Goal: Transaction & Acquisition: Purchase product/service

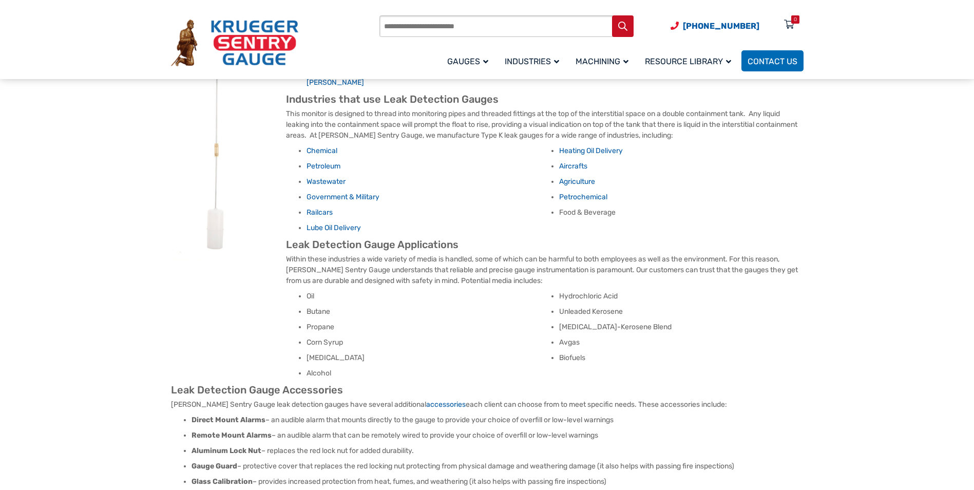
scroll to position [616, 0]
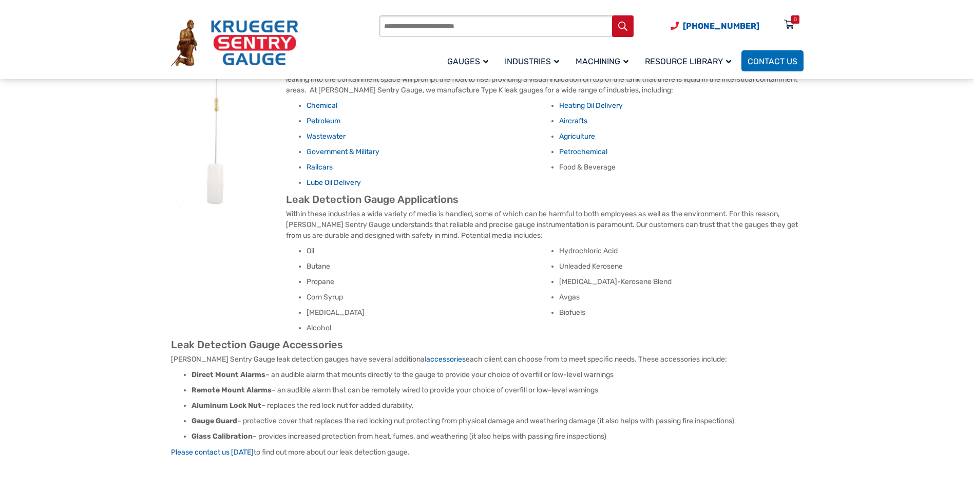
drag, startPoint x: 491, startPoint y: 330, endPoint x: 493, endPoint y: 340, distance: 10.5
drag, startPoint x: 493, startPoint y: 340, endPoint x: 494, endPoint y: 346, distance: 6.2
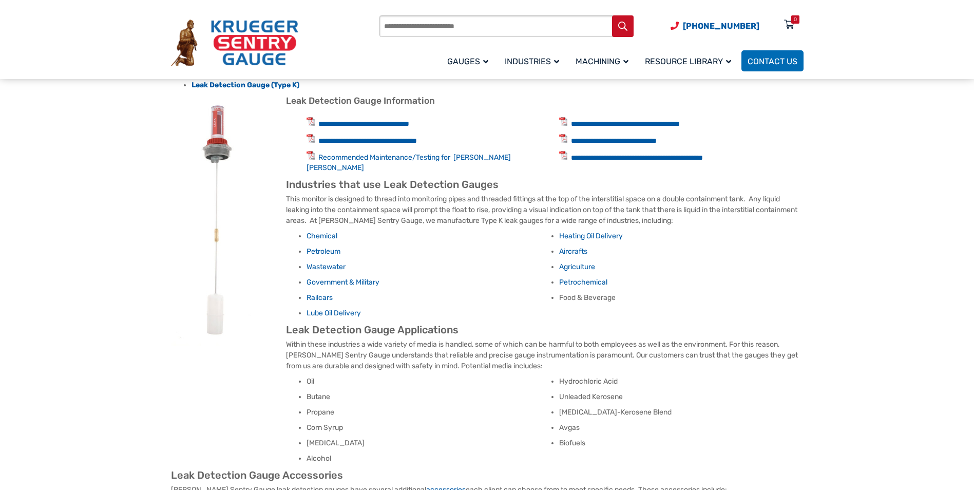
scroll to position [564, 0]
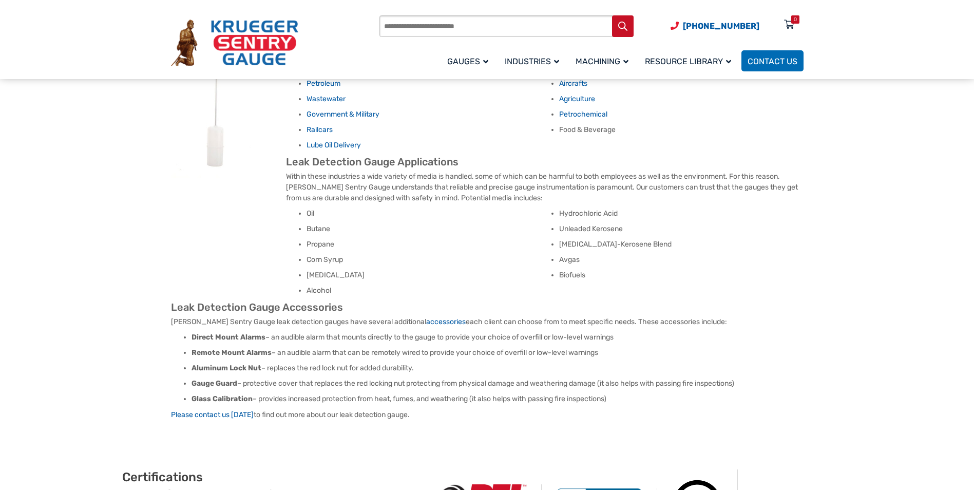
drag, startPoint x: 411, startPoint y: 297, endPoint x: 411, endPoint y: 307, distance: 10.3
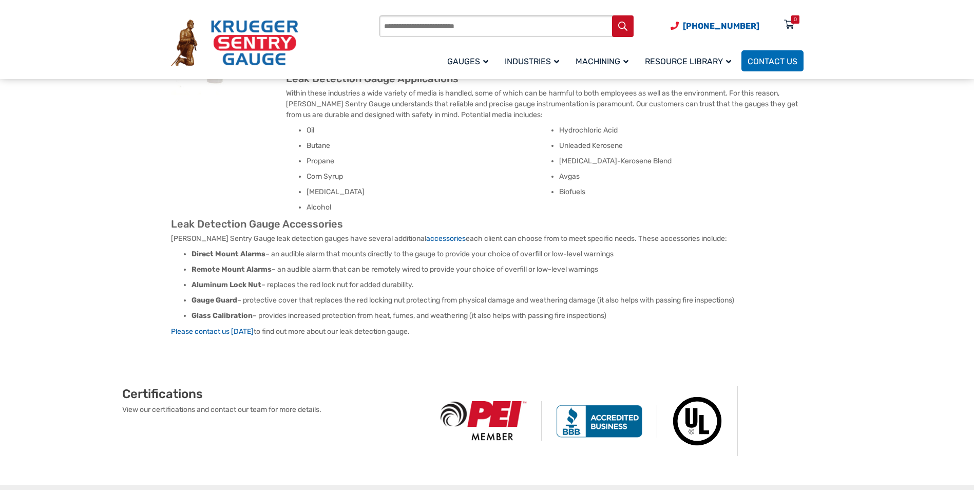
scroll to position [762, 0]
drag, startPoint x: 411, startPoint y: 306, endPoint x: 410, endPoint y: 297, distance: 9.3
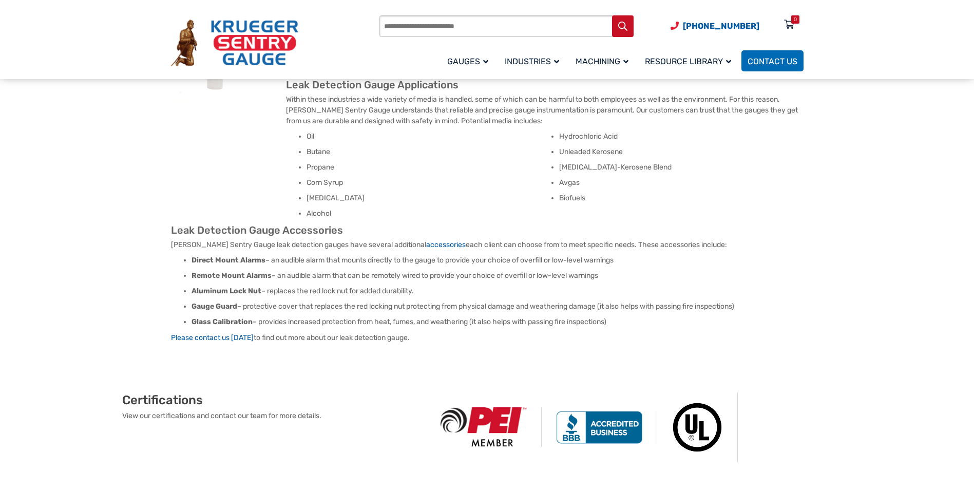
scroll to position [755, 0]
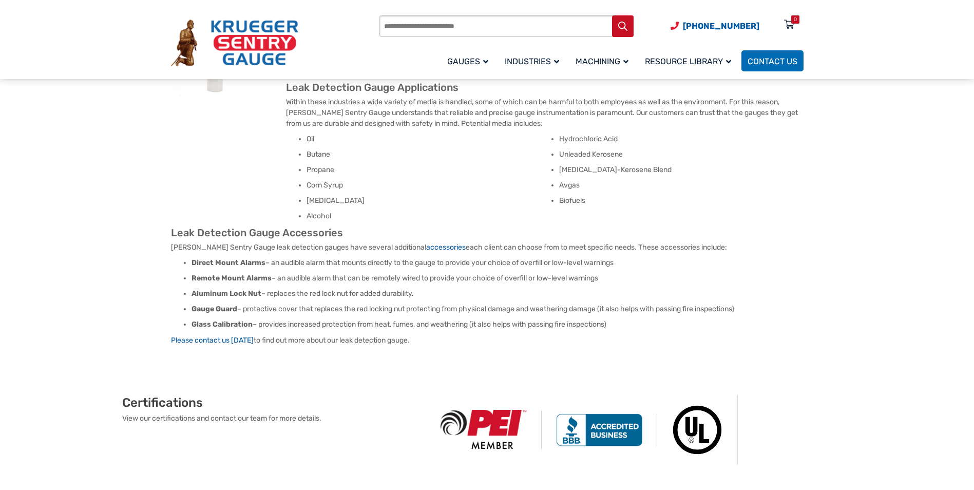
drag, startPoint x: 410, startPoint y: 297, endPoint x: 411, endPoint y: 287, distance: 9.8
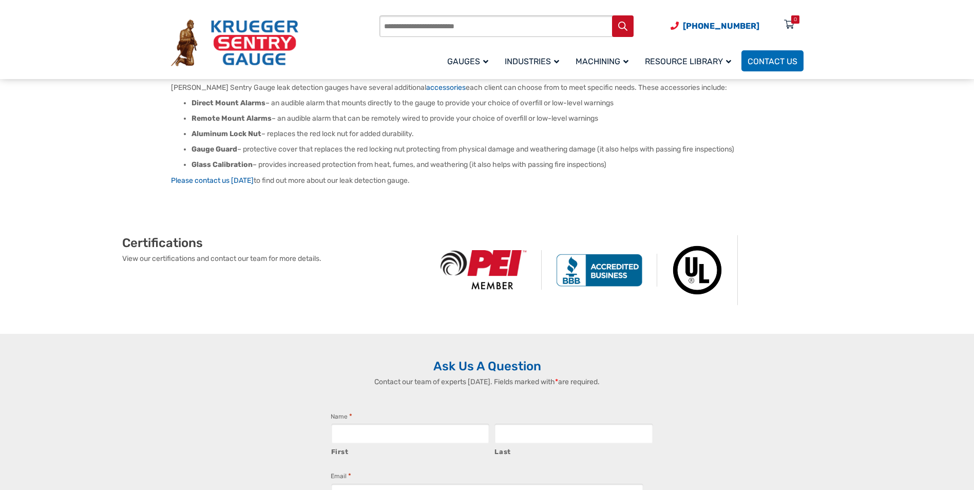
scroll to position [863, 0]
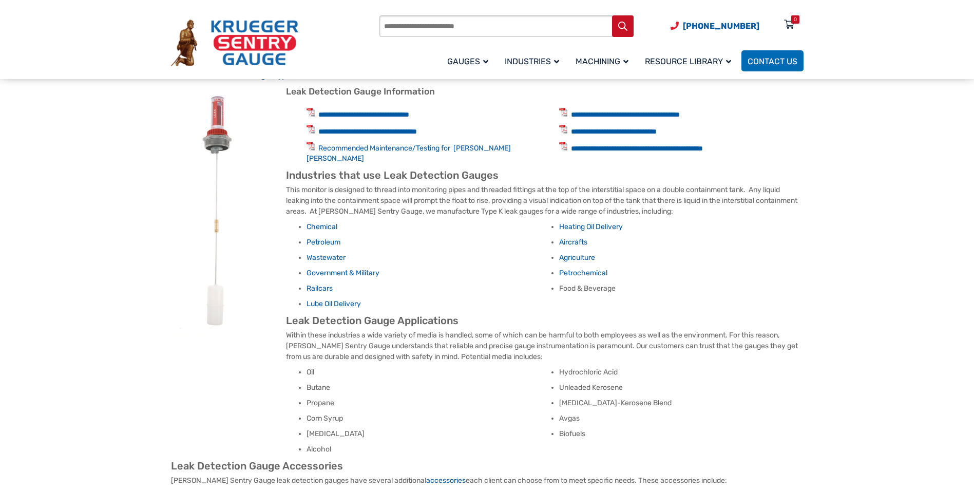
scroll to position [453, 0]
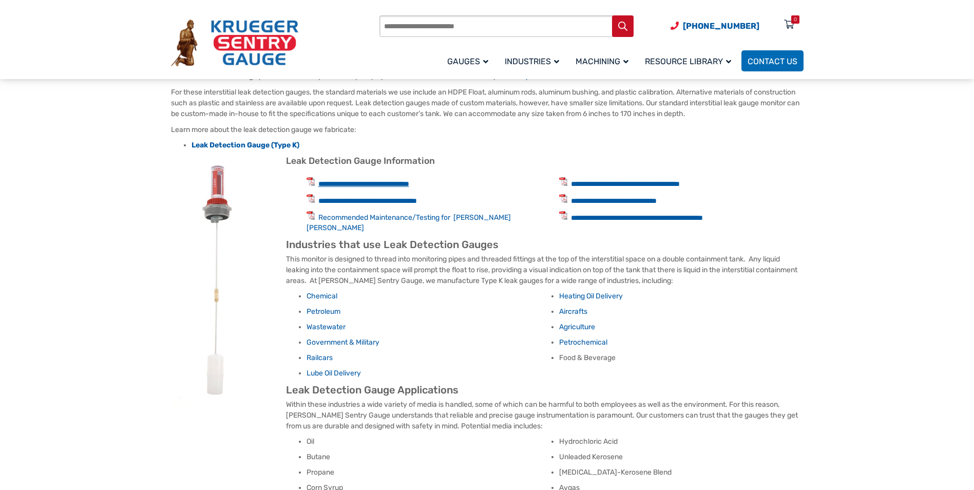
click at [371, 184] on link "**********" at bounding box center [363, 183] width 91 height 7
click at [361, 197] on link "**********" at bounding box center [367, 200] width 99 height 7
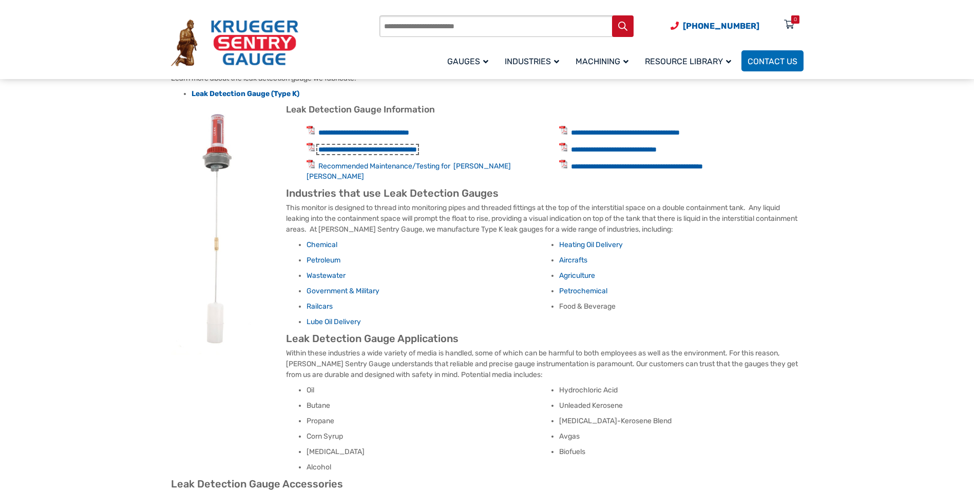
scroll to position [401, 0]
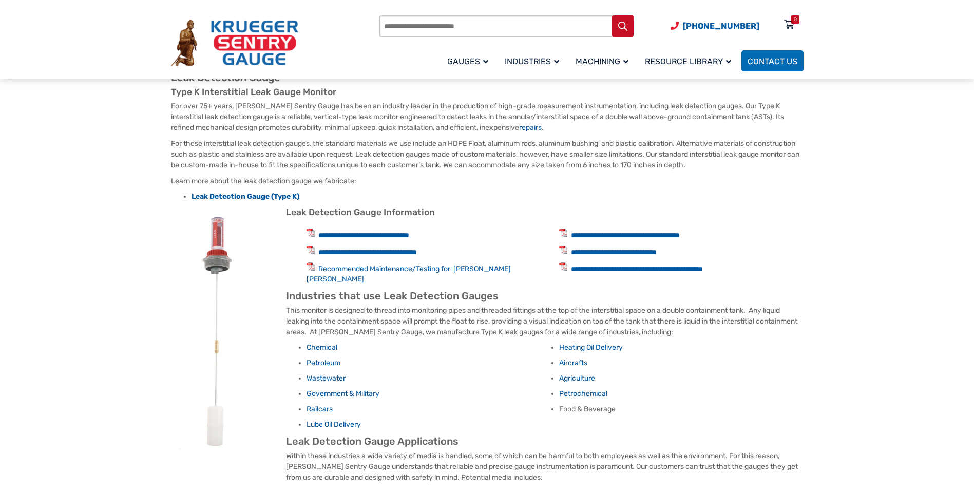
click at [761, 235] on li "**********" at bounding box center [681, 234] width 244 height 12
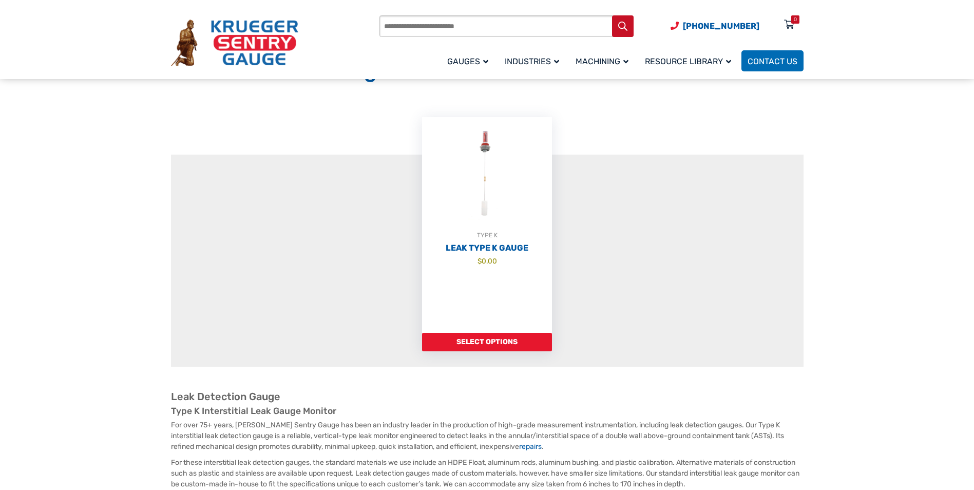
scroll to position [103, 0]
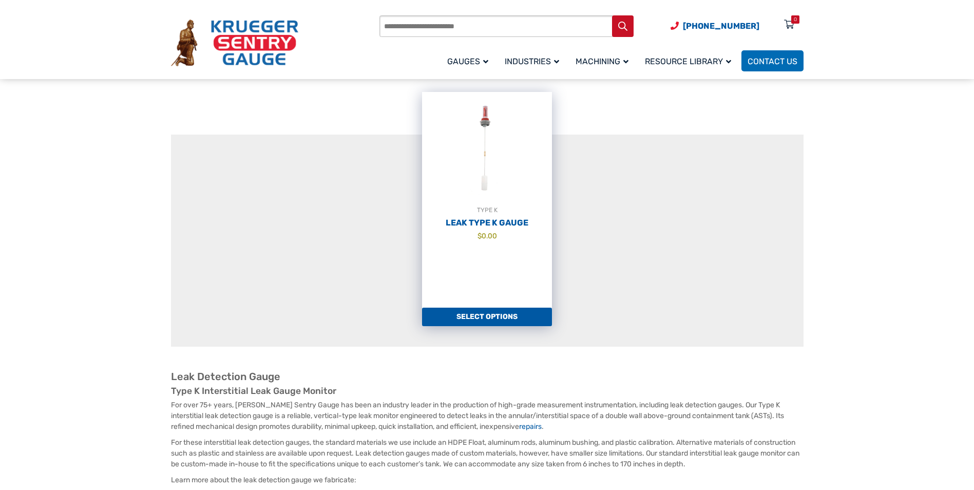
click at [515, 320] on link "Select options" at bounding box center [487, 316] width 130 height 18
click at [461, 311] on link "Select options" at bounding box center [487, 316] width 130 height 18
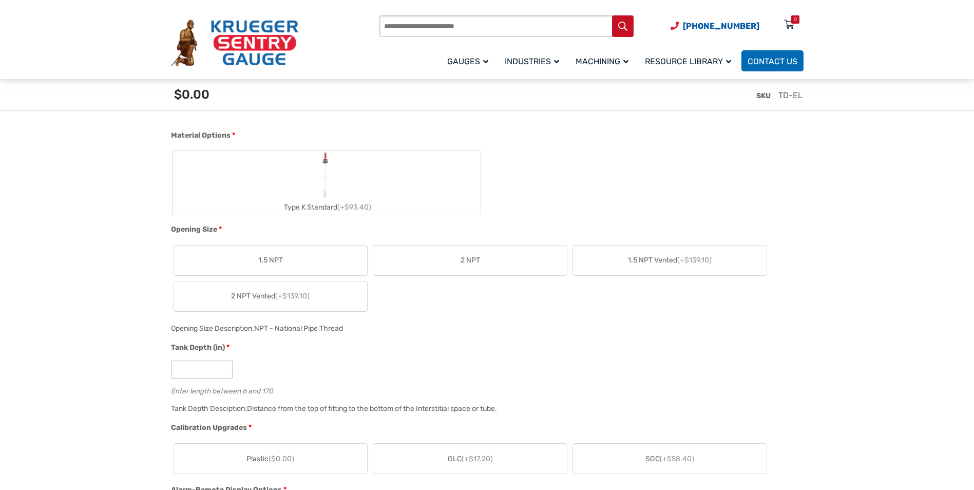
scroll to position [411, 0]
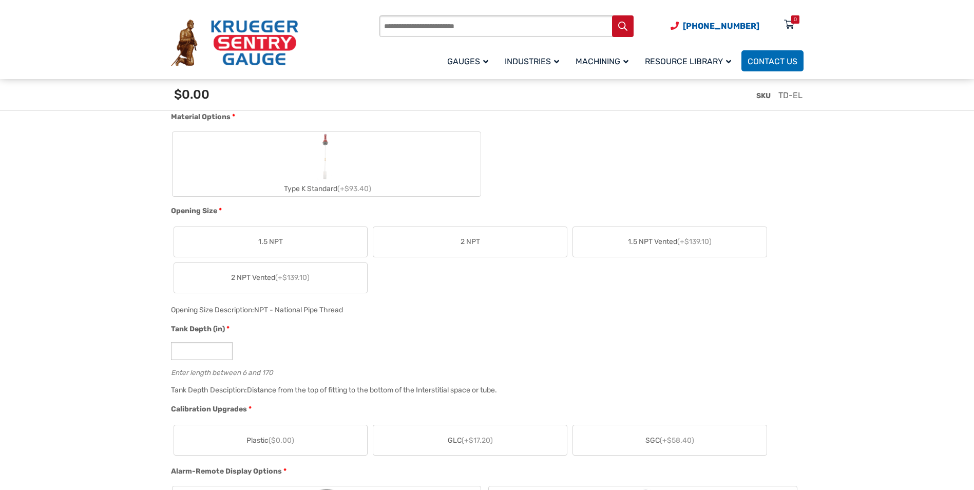
click at [287, 242] on label "1.5 NPT" at bounding box center [271, 242] width 194 height 30
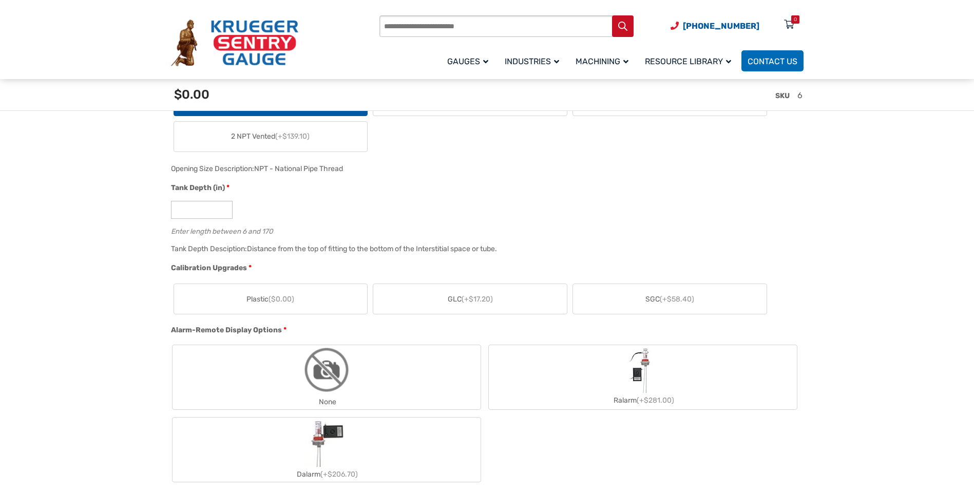
scroll to position [565, 0]
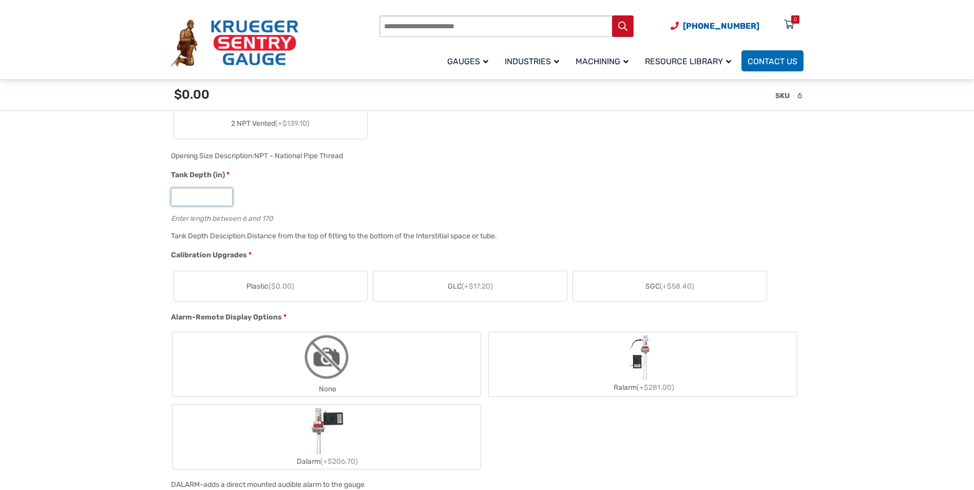
drag, startPoint x: 194, startPoint y: 198, endPoint x: 165, endPoint y: 201, distance: 28.5
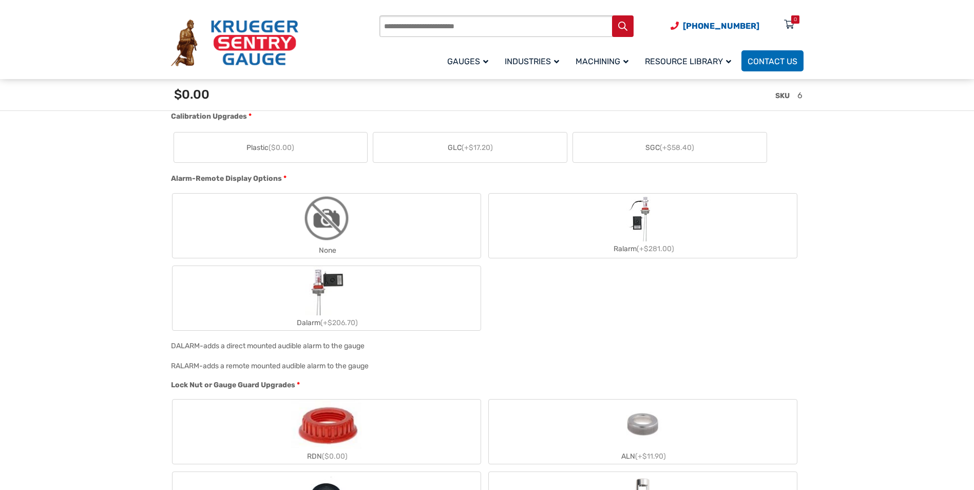
scroll to position [719, 0]
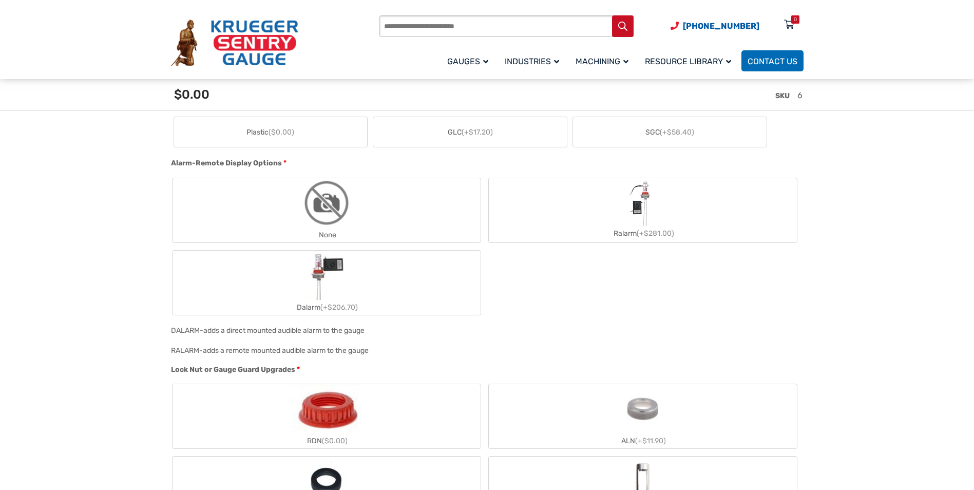
click at [320, 292] on img "Dalarm" at bounding box center [326, 274] width 43 height 49
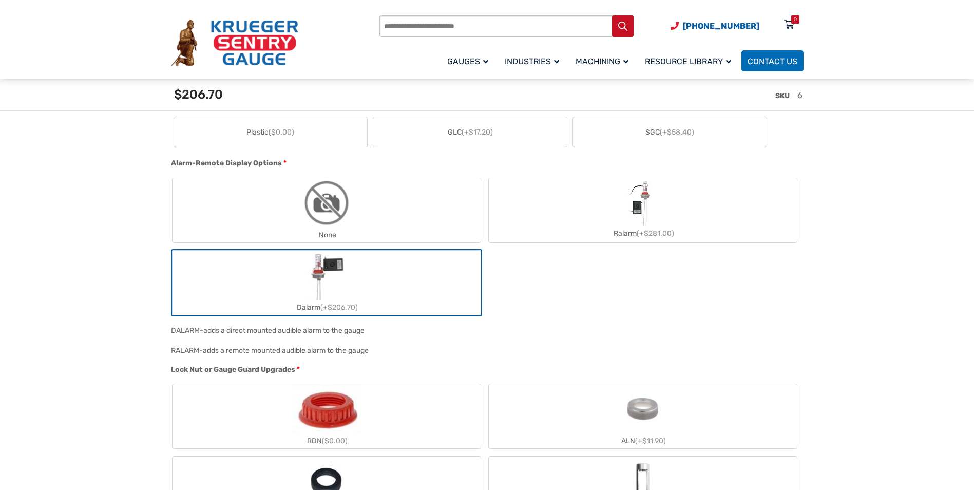
click at [319, 292] on img "Dalarm" at bounding box center [326, 274] width 43 height 49
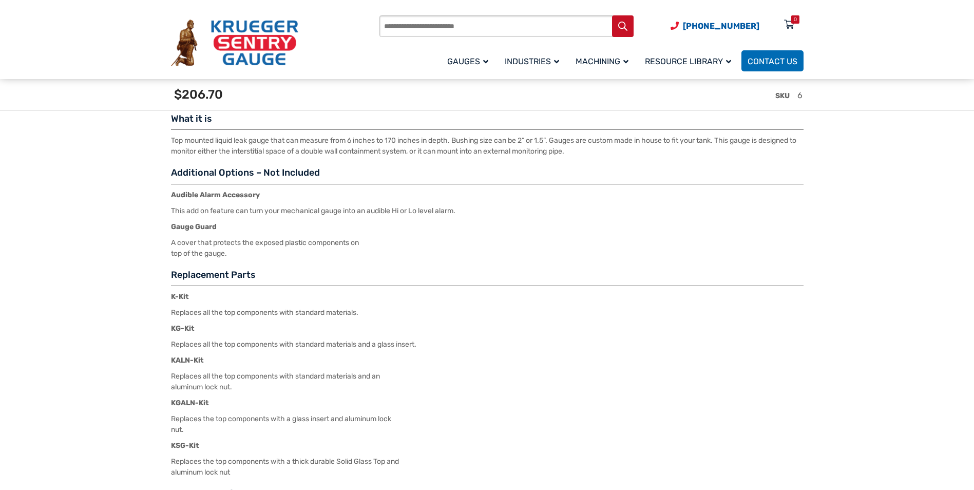
scroll to position [1488, 0]
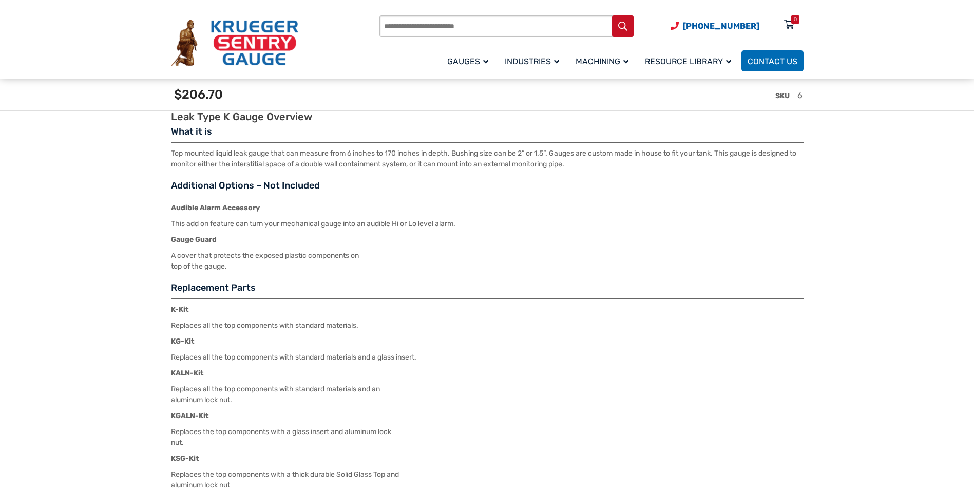
drag, startPoint x: 341, startPoint y: 293, endPoint x: 396, endPoint y: 259, distance: 64.5
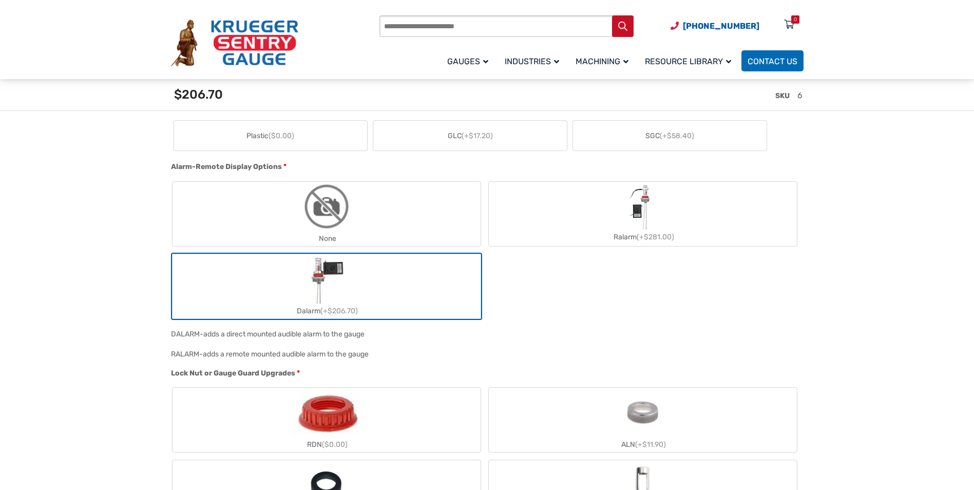
scroll to position [719, 0]
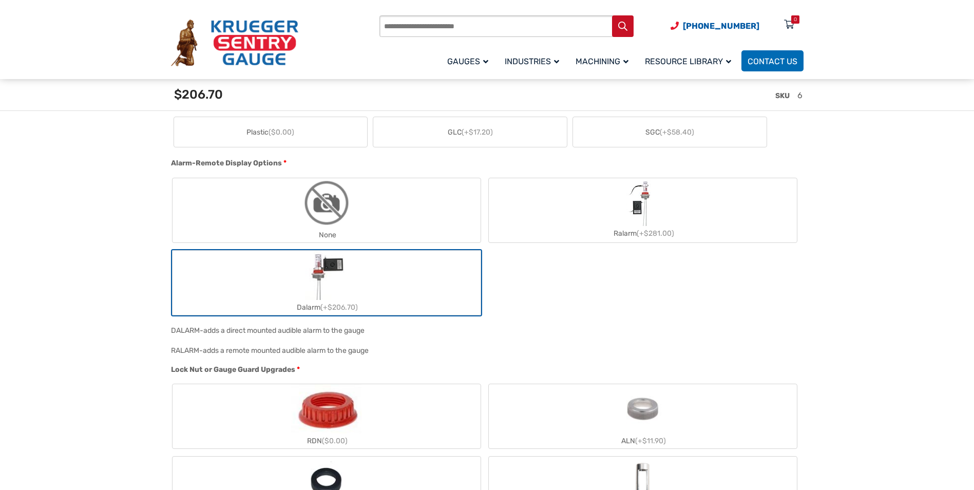
click at [504, 380] on div "Lock Nut or Gauge Guard Upgrades * RDN ($0.00) ALN (+$11.90) PVN (+$11.90) ALG …" at bounding box center [484, 483] width 632 height 238
